Goal: Find specific page/section: Find specific page/section

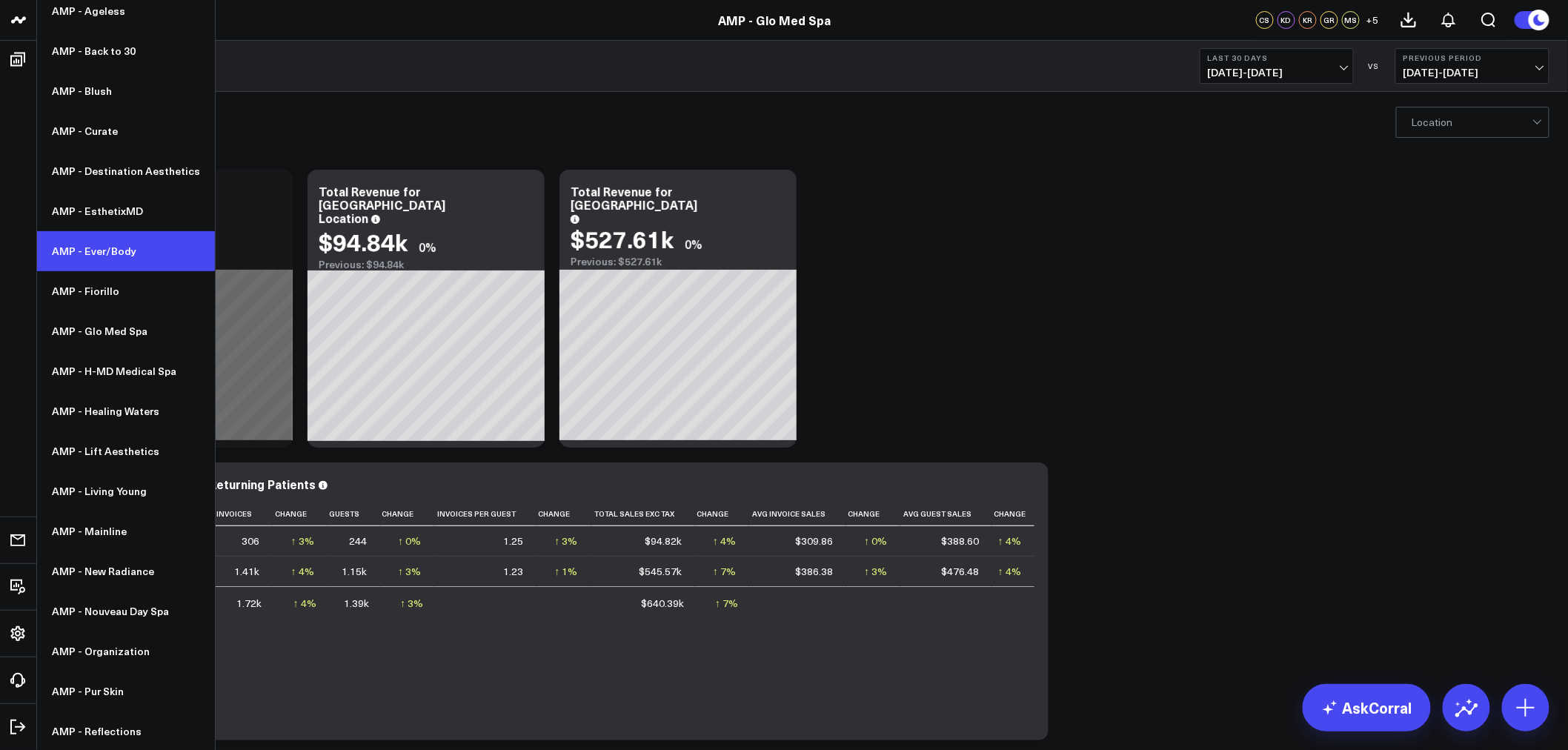
scroll to position [245, 0]
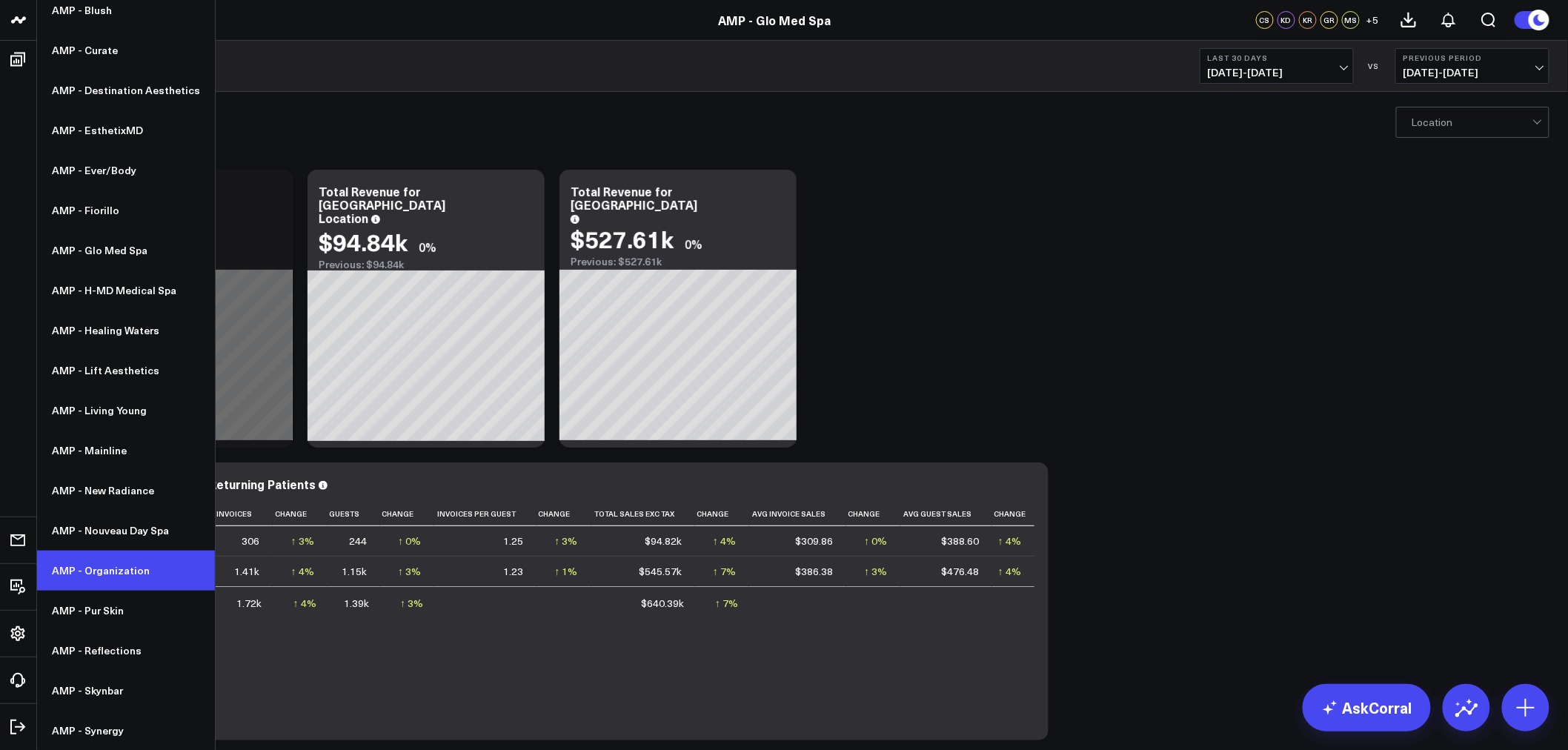
click at [99, 570] on link "AMP - Organization" at bounding box center [126, 570] width 178 height 40
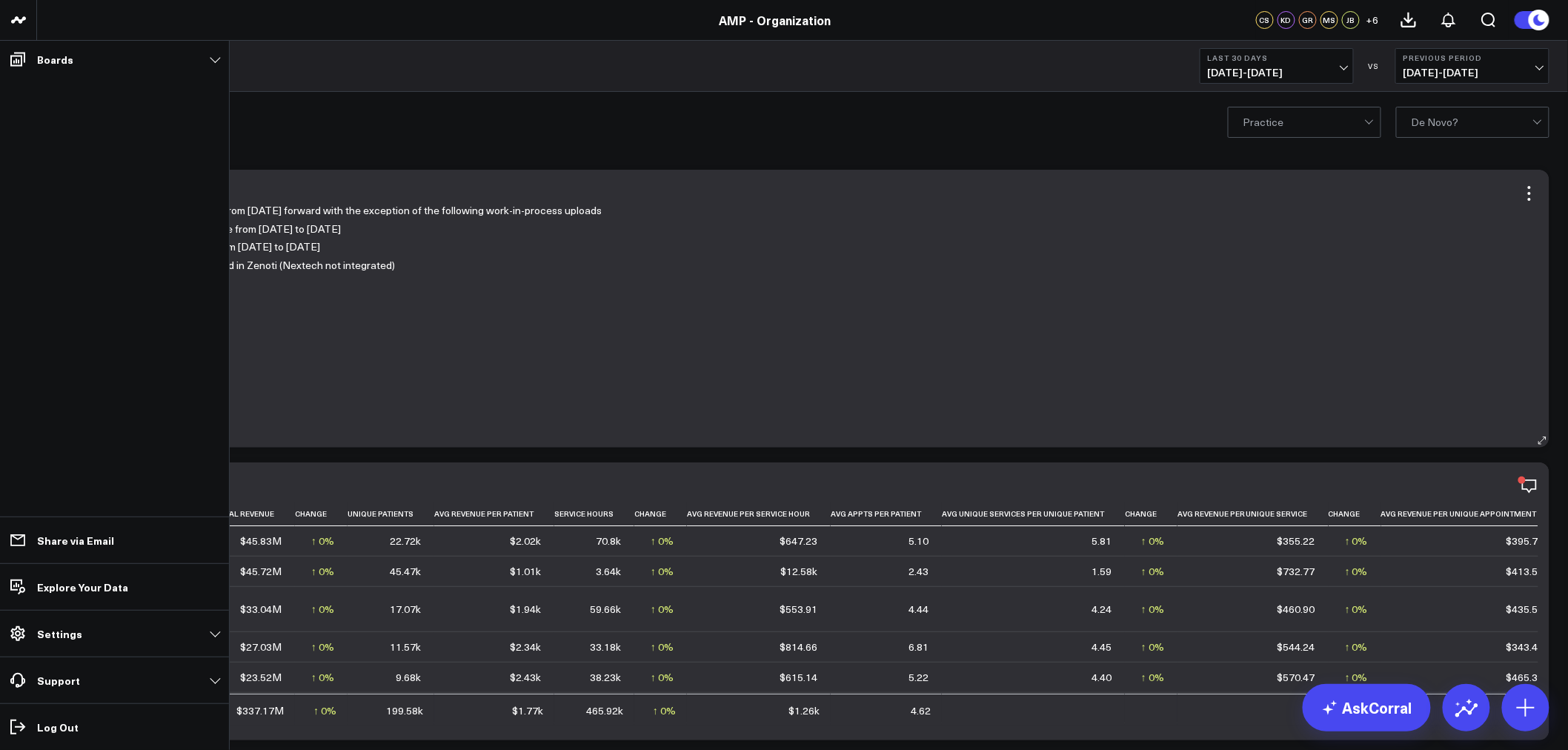
drag, startPoint x: 124, startPoint y: 292, endPoint x: 241, endPoint y: 305, distance: 117.7
click at [124, 292] on div "Historical revenue data complete from [DATE] forward with the exception of the …" at bounding box center [802, 317] width 1471 height 231
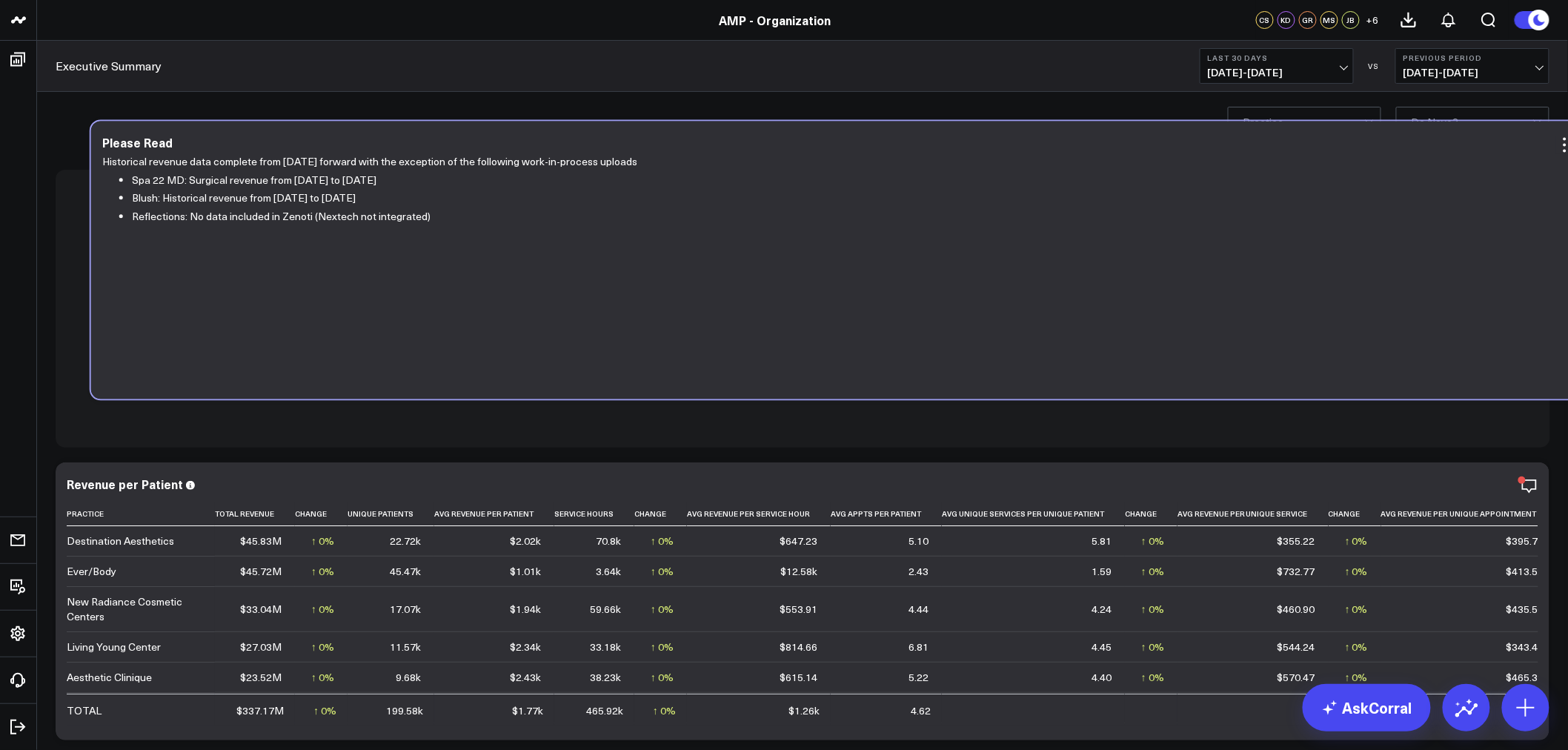
click at [159, 242] on div "Historical revenue data complete from [DATE] forward with the exception of the …" at bounding box center [837, 269] width 1471 height 231
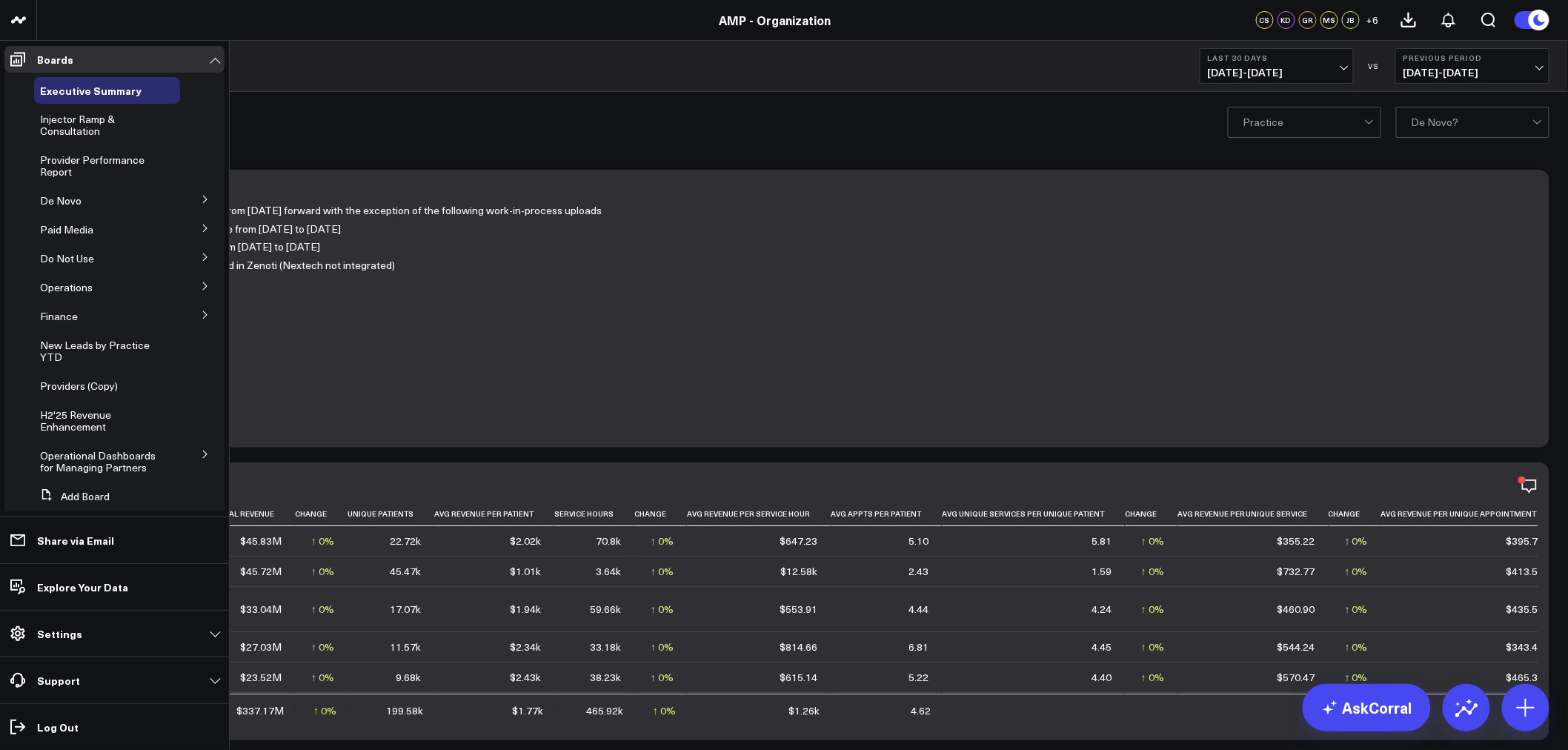
click at [200, 287] on icon at bounding box center [205, 286] width 9 height 9
click at [199, 278] on button at bounding box center [205, 285] width 22 height 38
click at [95, 161] on span "Provider Performance Report" at bounding box center [92, 166] width 105 height 26
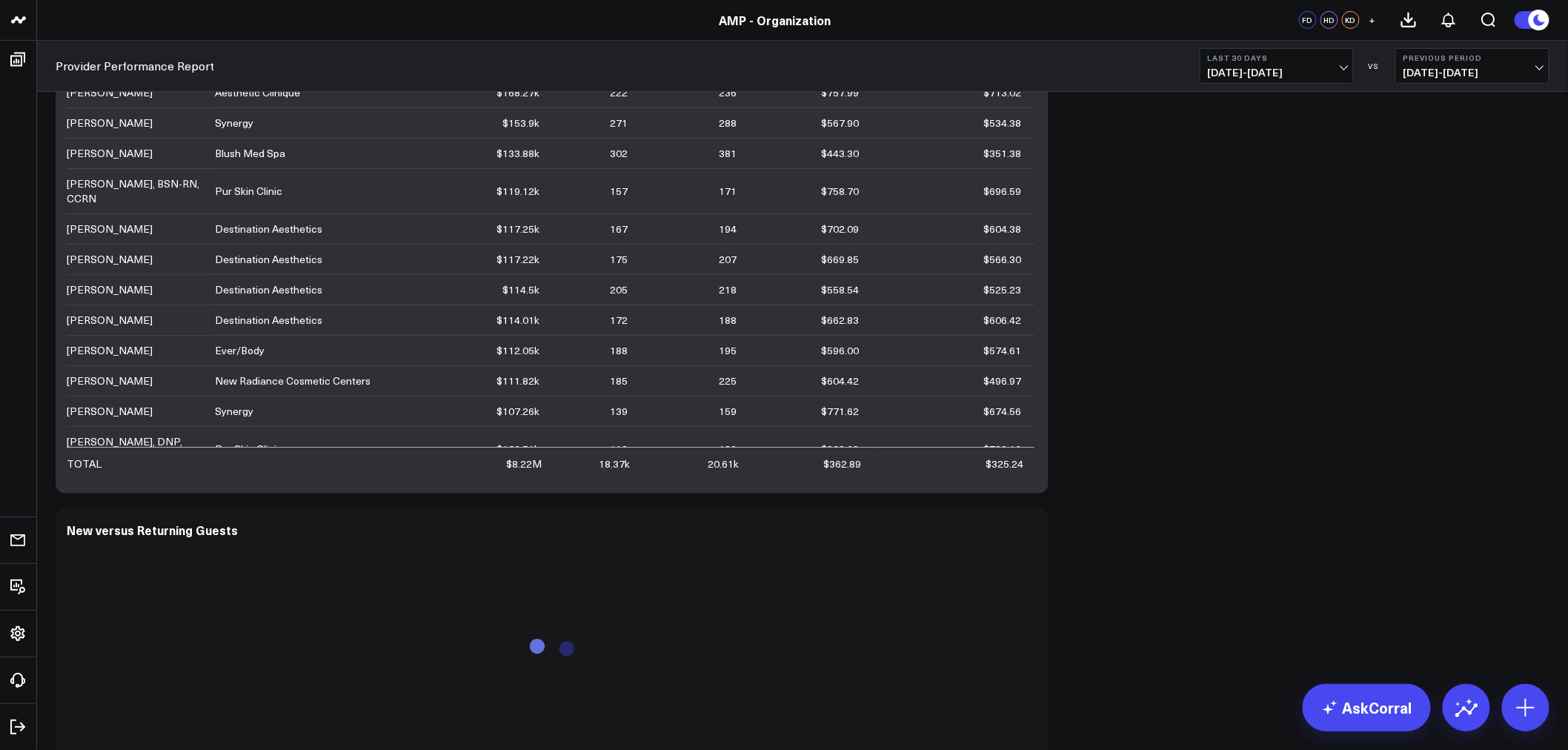
scroll to position [329, 0]
